Goal: Information Seeking & Learning: Learn about a topic

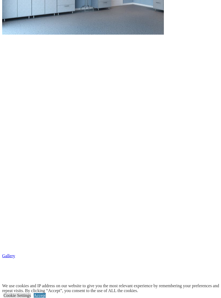
scroll to position [617, 0]
click at [46, 293] on link "Accept" at bounding box center [40, 295] width 12 height 5
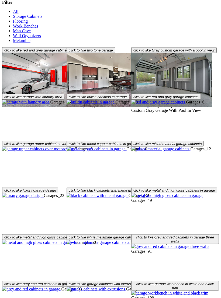
scroll to position [1465, 0]
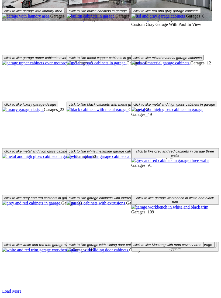
scroll to position [1582, 0]
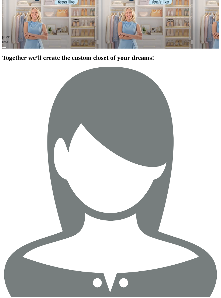
scroll to position [726, 0]
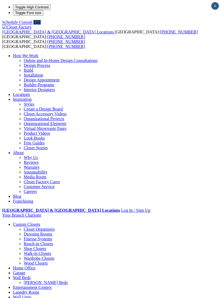
click at [0, 0] on span at bounding box center [0, 0] width 0 height 0
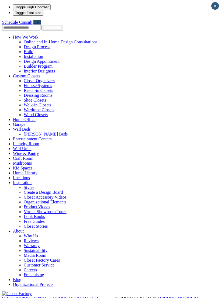
click at [13, 122] on link "Garage" at bounding box center [19, 124] width 12 height 5
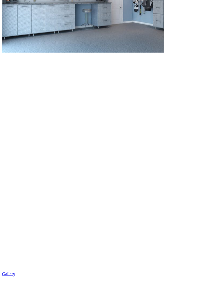
scroll to position [600, 0]
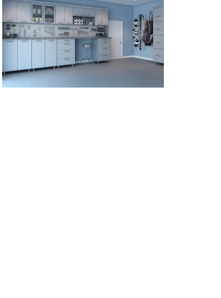
scroll to position [564, 0]
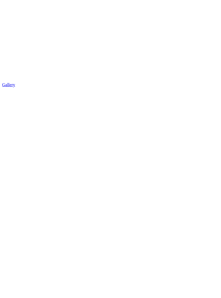
scroll to position [788, 0]
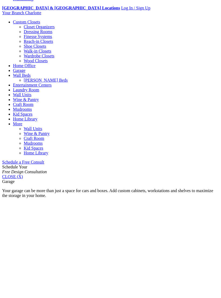
scroll to position [202, 0]
